Goal: Task Accomplishment & Management: Manage account settings

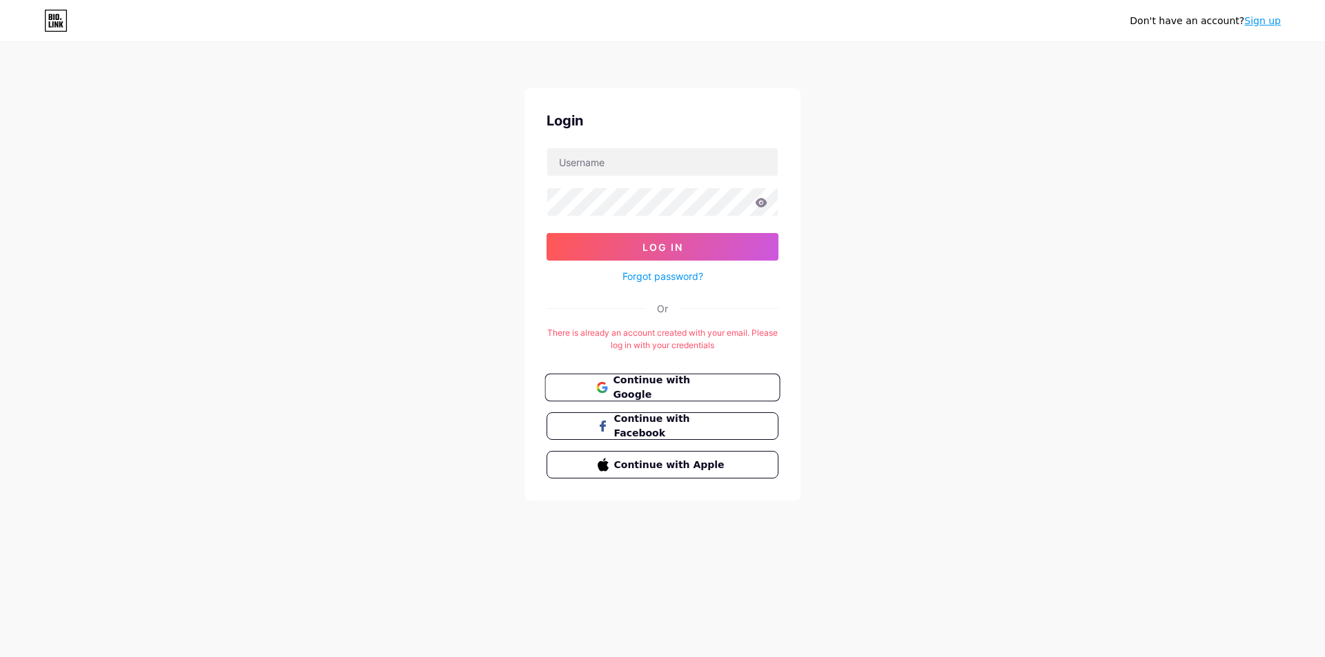
click at [674, 388] on span "Continue with Google" at bounding box center [670, 388] width 115 height 30
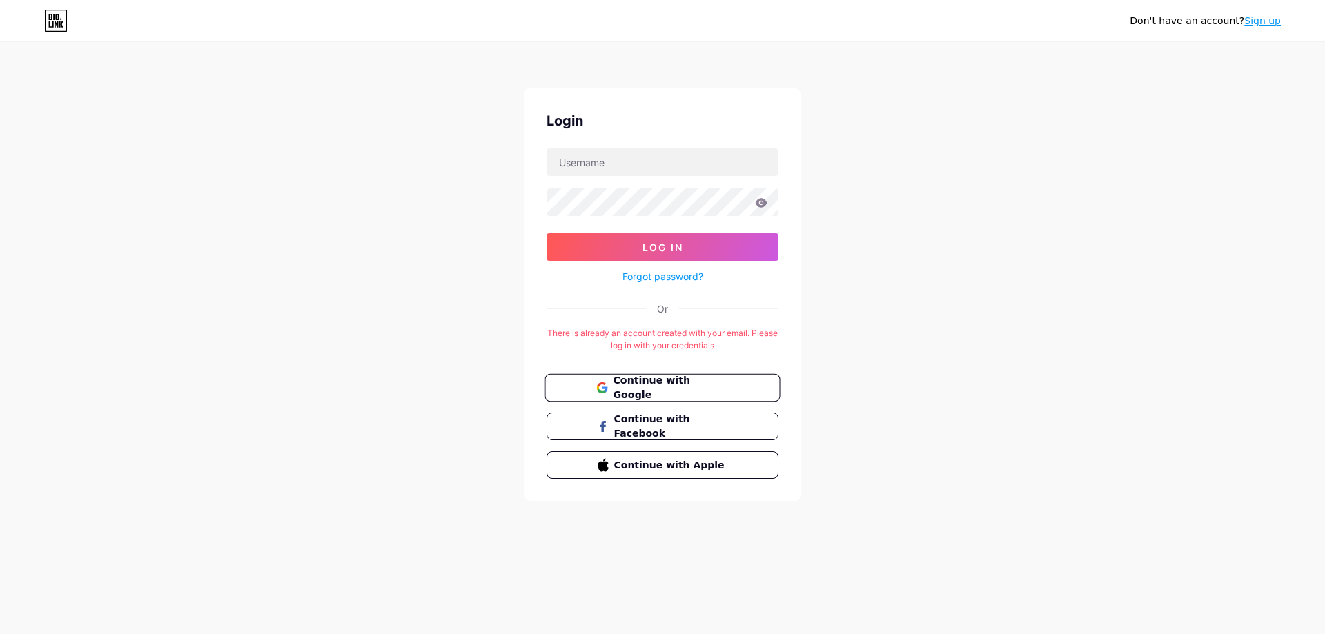
click at [683, 386] on span "Continue with Google" at bounding box center [670, 388] width 115 height 30
click at [684, 387] on font "Continuar com o Google" at bounding box center [658, 388] width 90 height 26
